Goal: Check status: Check status

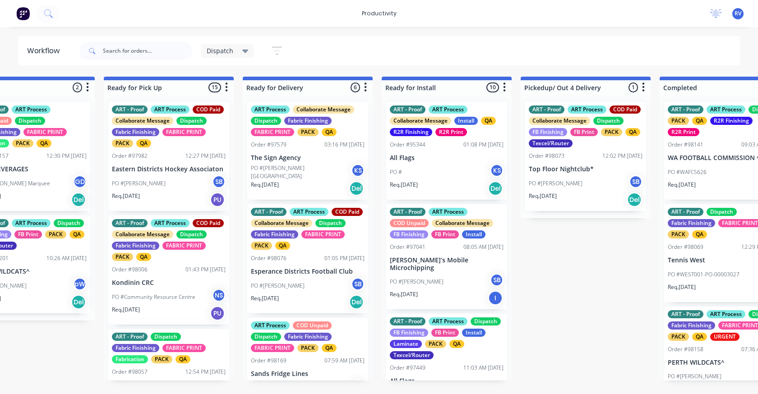
scroll to position [271, 0]
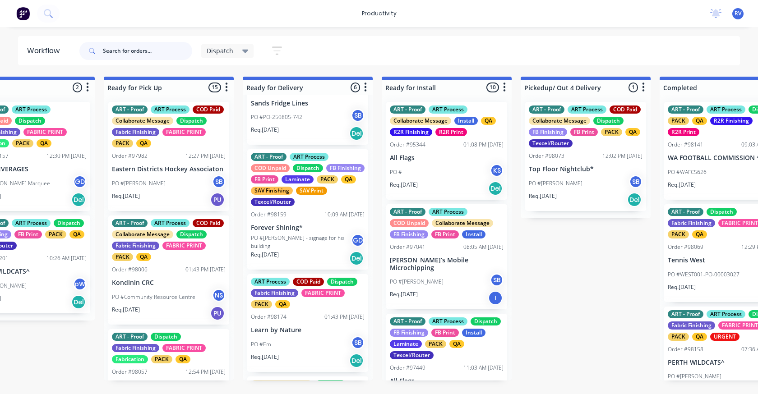
click at [127, 52] on input "text" at bounding box center [147, 51] width 89 height 18
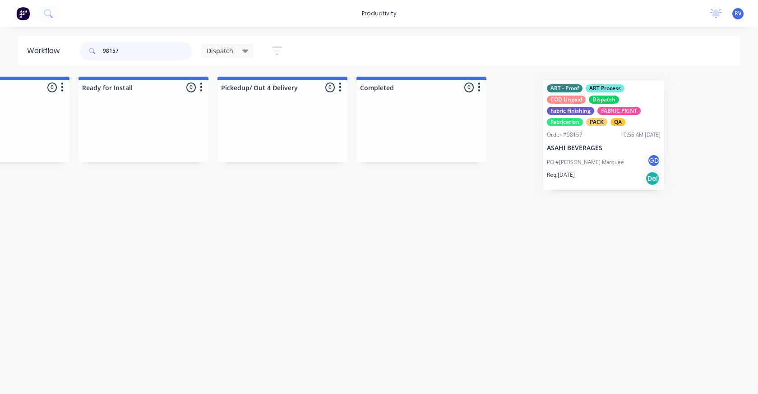
scroll to position [0, 1056]
drag, startPoint x: 245, startPoint y: 169, endPoint x: 416, endPoint y: 171, distance: 170.6
click at [419, 170] on div "Submitted 0 Sort By Created date Required date Order number Customer name Most …" at bounding box center [670, 148] width 3467 height 142
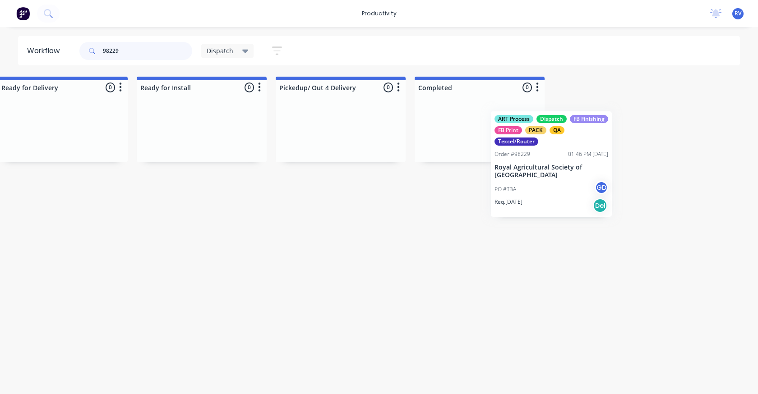
scroll to position [0, 995]
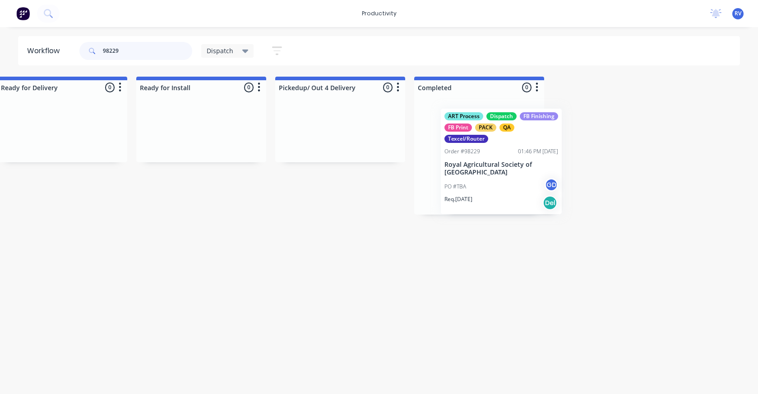
drag, startPoint x: 174, startPoint y: 182, endPoint x: 466, endPoint y: 129, distance: 296.6
click at [472, 178] on div "Submitted 0 Sort By Created date Required date Order number Customer name Most …" at bounding box center [731, 146] width 3467 height 138
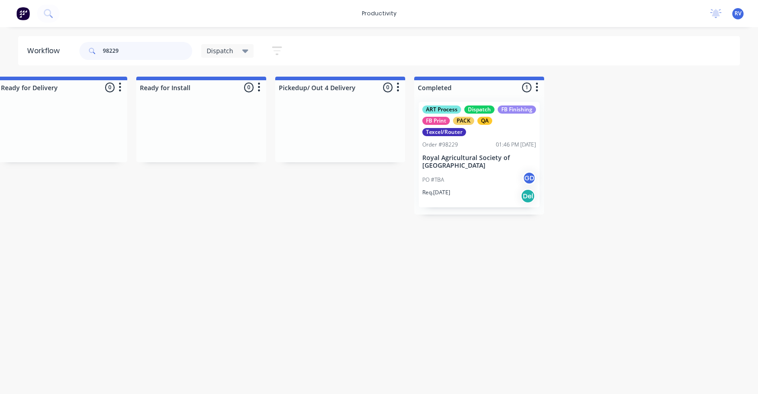
type input "98229"
click at [226, 55] on span "Dispatch" at bounding box center [220, 50] width 27 height 9
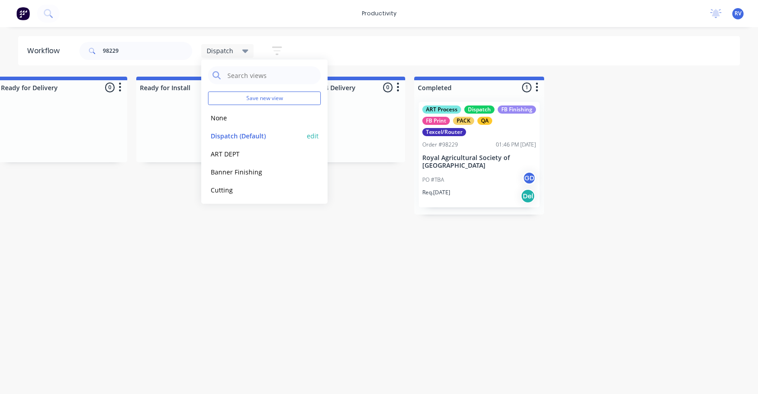
click at [238, 135] on button "Dispatch (Default)" at bounding box center [256, 136] width 96 height 10
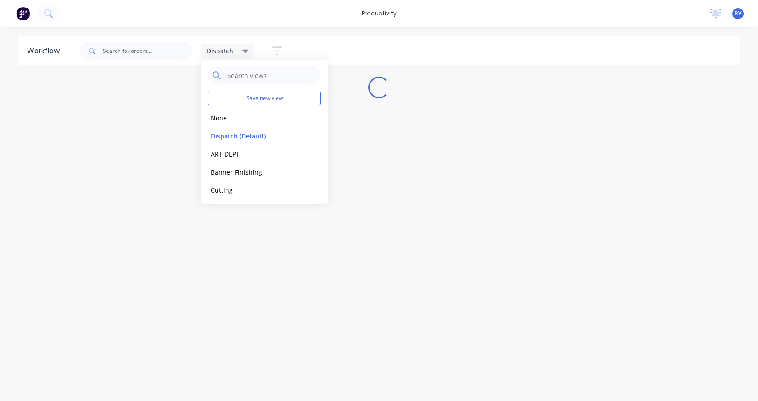
click at [256, 226] on div "Workflow Dispatch Save new view None edit Dispatch (Default) edit ART DEPT edit…" at bounding box center [379, 209] width 758 height 347
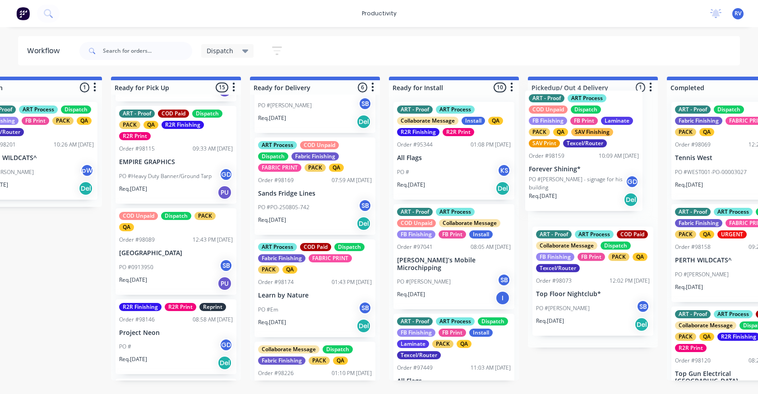
scroll to position [0, 747]
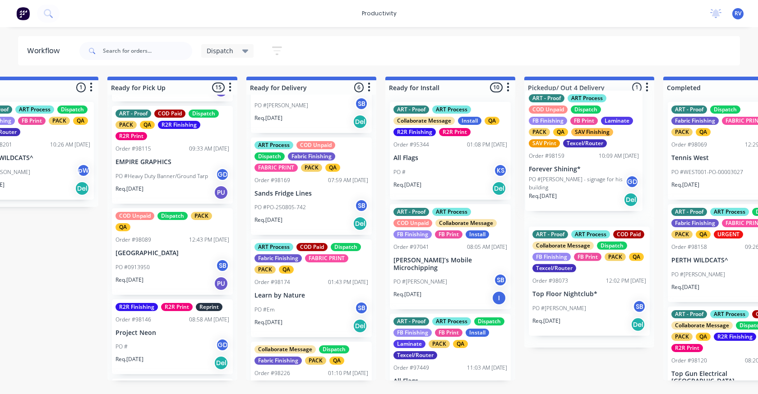
drag, startPoint x: 373, startPoint y: 301, endPoint x: 560, endPoint y: 151, distance: 240.1
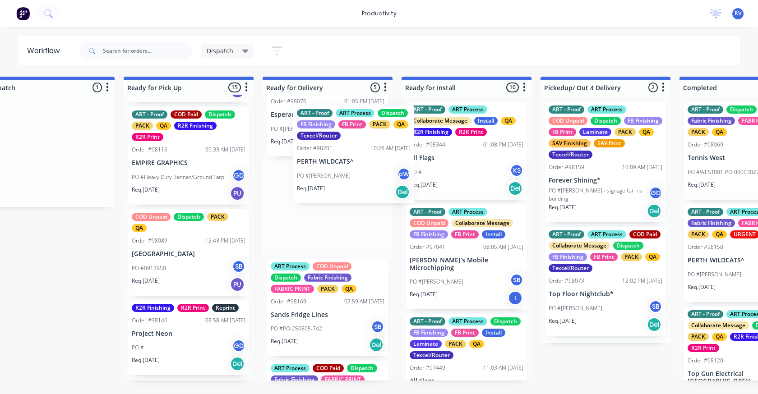
scroll to position [157, 0]
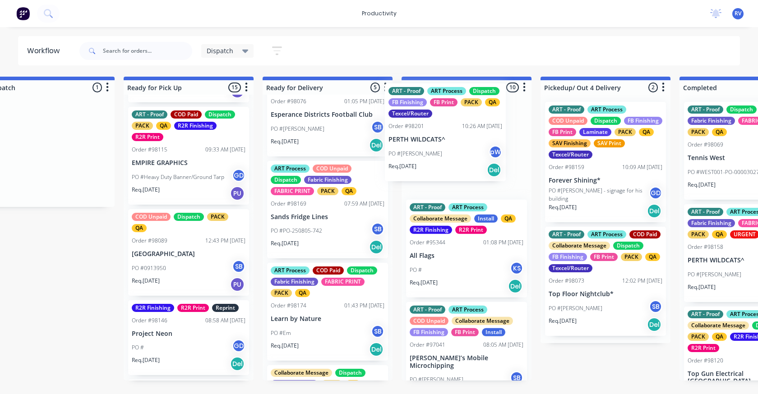
drag, startPoint x: 97, startPoint y: 187, endPoint x: 461, endPoint y: 168, distance: 365.0
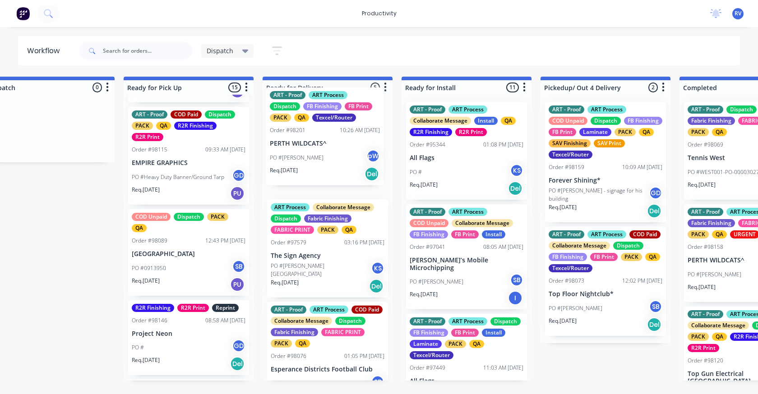
scroll to position [0, 0]
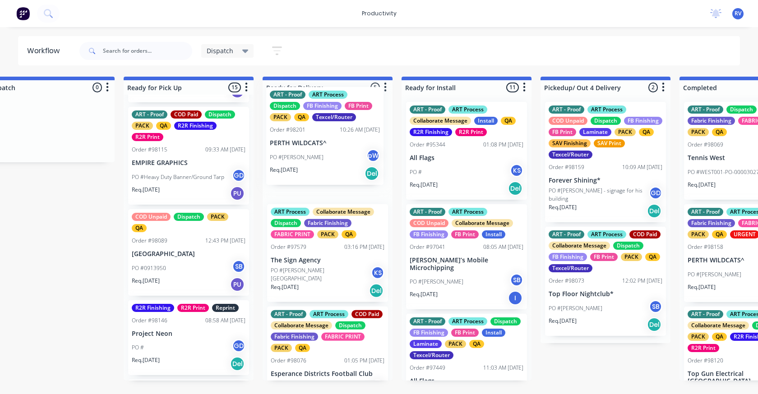
drag, startPoint x: 469, startPoint y: 160, endPoint x: 322, endPoint y: 146, distance: 147.7
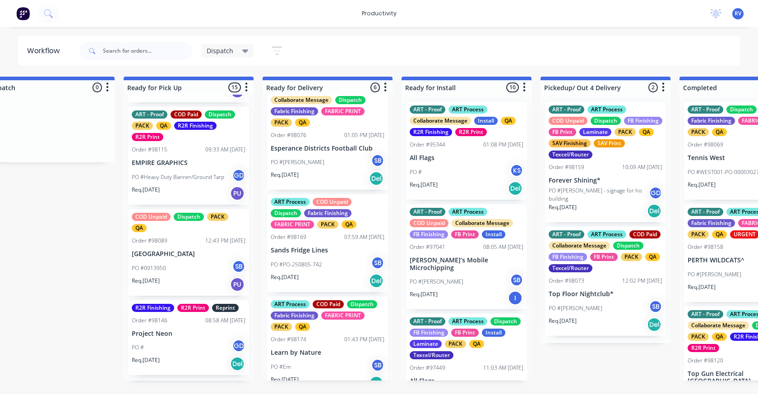
scroll to position [331, 0]
